Goal: Check status

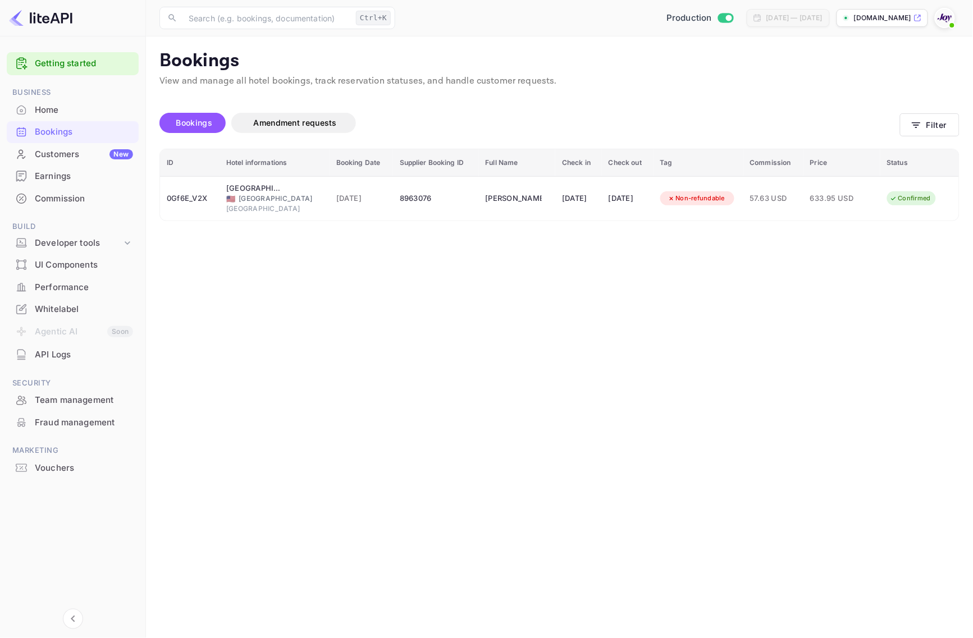
click at [375, 604] on main "Bookings View and manage all hotel bookings, track reservation statuses, and ha…" at bounding box center [559, 337] width 827 height 602
click at [929, 129] on button "Filter" at bounding box center [930, 124] width 60 height 23
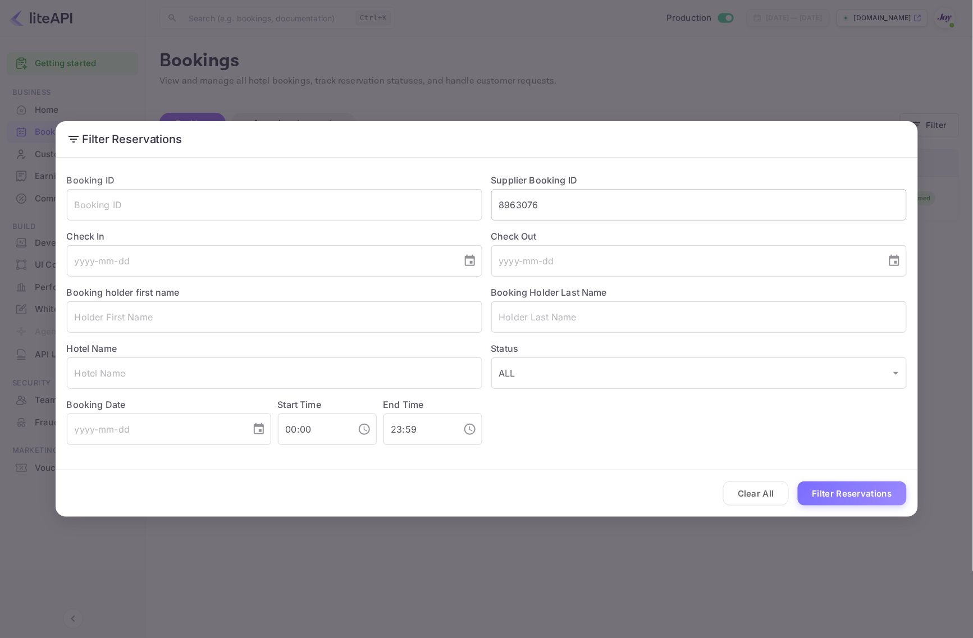
click at [627, 214] on input "8963076" at bounding box center [698, 204] width 415 height 31
paste input "d65ee0327f"
type input "d65ee0327f"
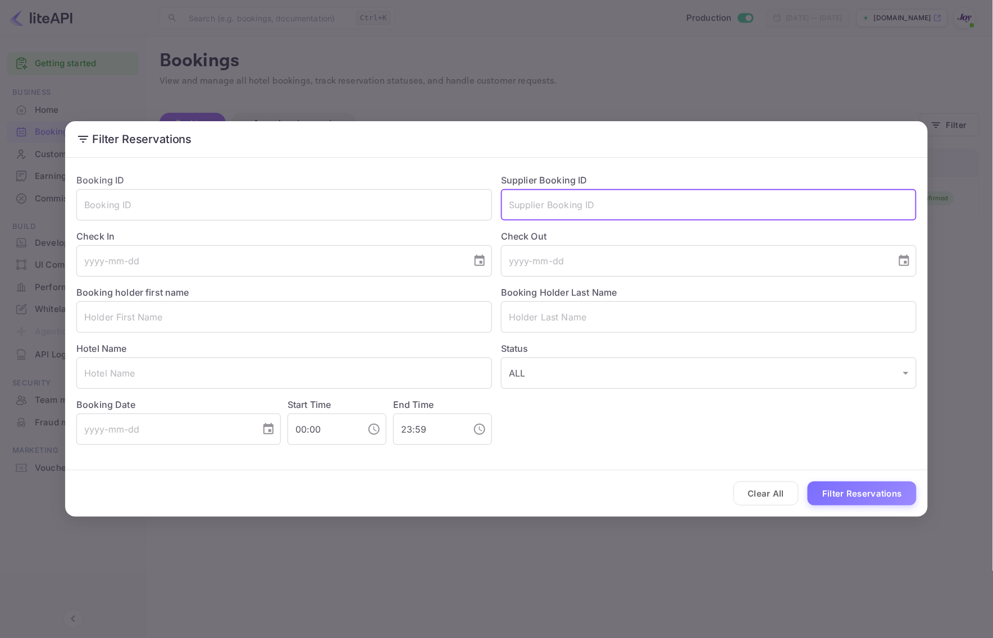
click at [660, 544] on div "Filter Reservations Booking ID ​ Supplier Booking ID ​ Check In ​ Check Out ​ B…" at bounding box center [496, 319] width 993 height 638
